Goal: Task Accomplishment & Management: Use online tool/utility

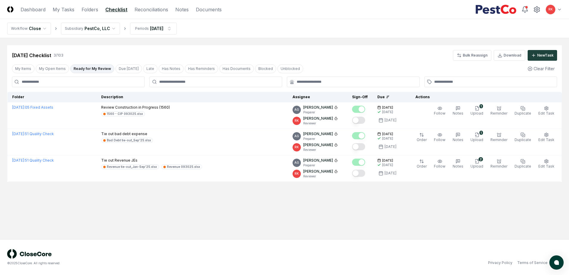
click at [120, 9] on link "Checklist" at bounding box center [116, 9] width 22 height 7
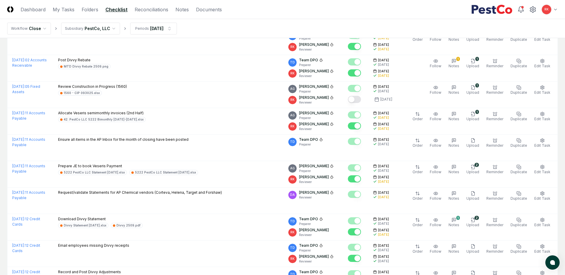
scroll to position [1220, 0]
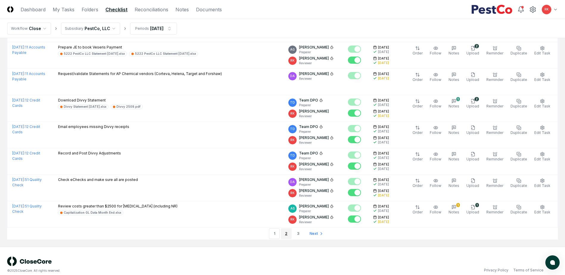
click at [288, 228] on link "2" at bounding box center [286, 233] width 11 height 11
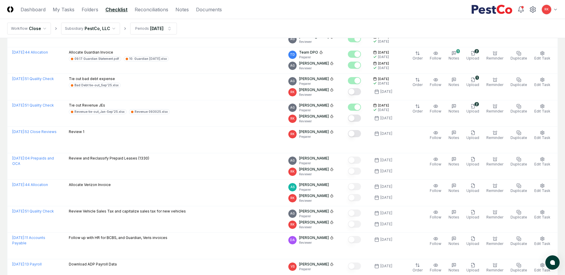
scroll to position [612, 0]
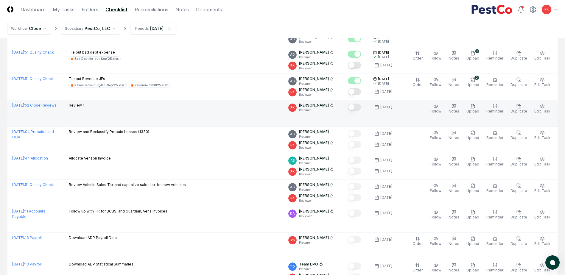
click at [358, 108] on button "Mark complete" at bounding box center [354, 107] width 13 height 7
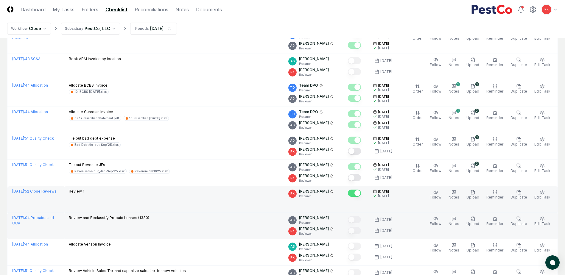
scroll to position [522, 0]
